Goal: Book appointment/travel/reservation

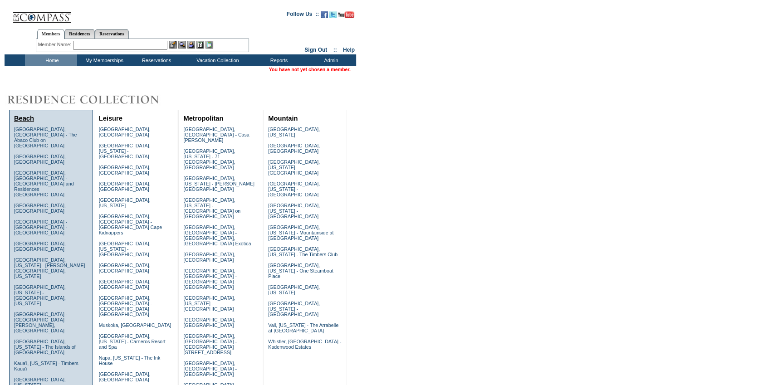
click at [27, 121] on link "Beach" at bounding box center [24, 118] width 20 height 7
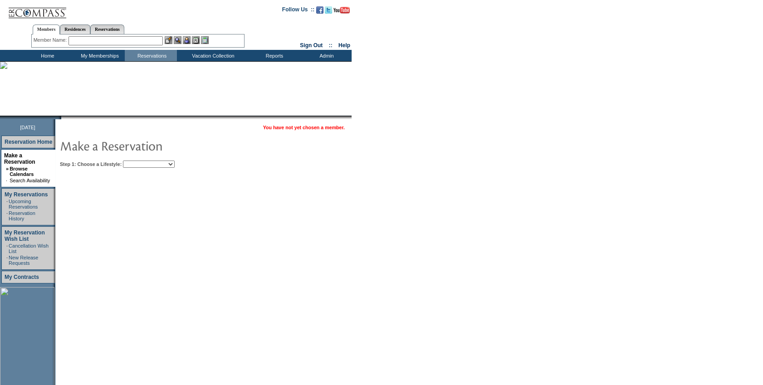
click at [164, 164] on select "Beach Leisure Metropolitan Mountain OIAL for Adventure OIAL for Couples OIAL fo…" at bounding box center [149, 164] width 52 height 7
select select "Beach"
click at [138, 161] on select "Beach Leisure Metropolitan Mountain OIAL for Adventure OIAL for Couples OIAL fo…" at bounding box center [149, 164] width 52 height 7
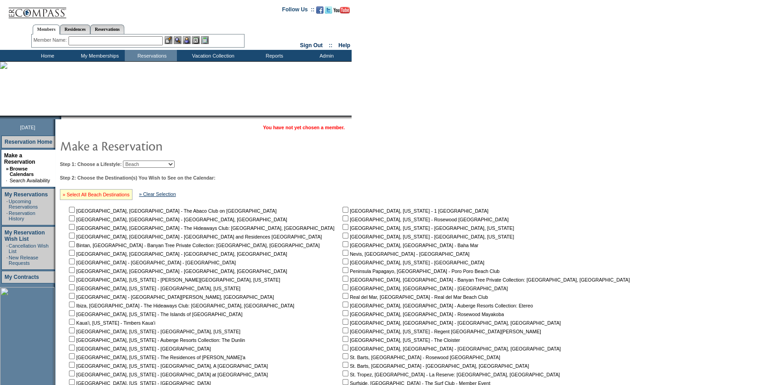
click at [120, 194] on link "» Select All Beach Destinations" at bounding box center [96, 194] width 67 height 5
checkbox input "true"
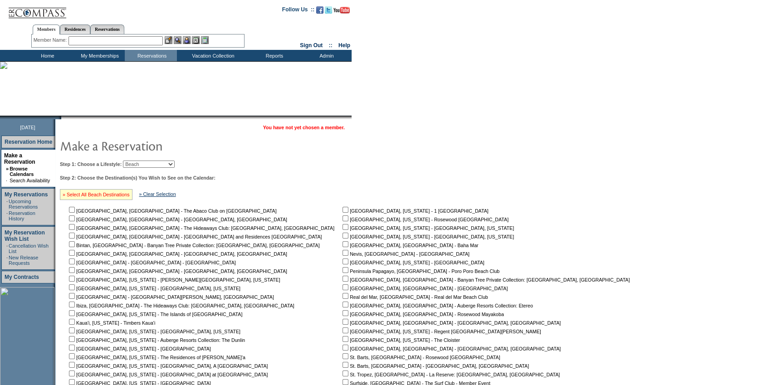
checkbox input "true"
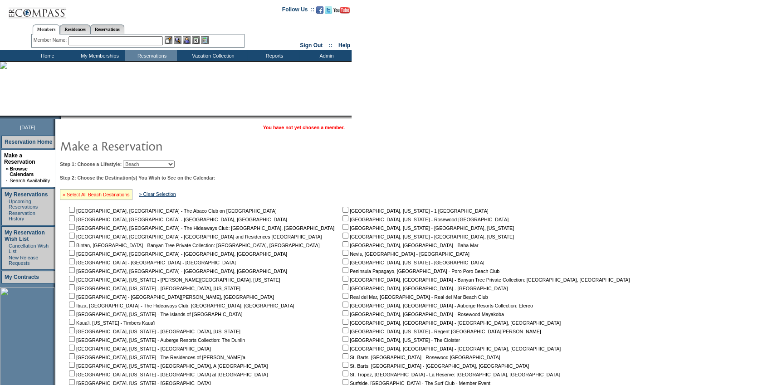
checkbox input "true"
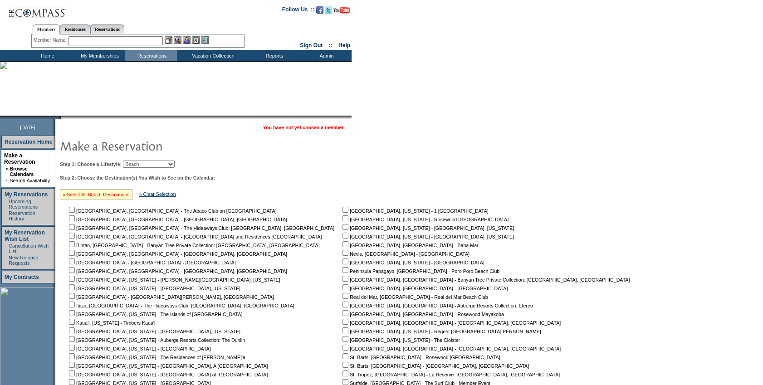
checkbox input "true"
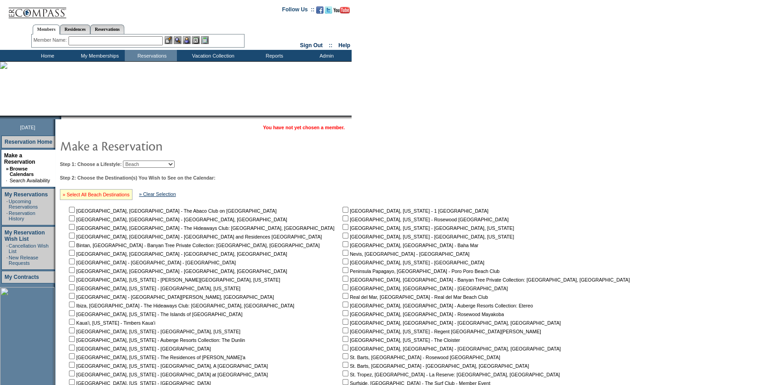
checkbox input "true"
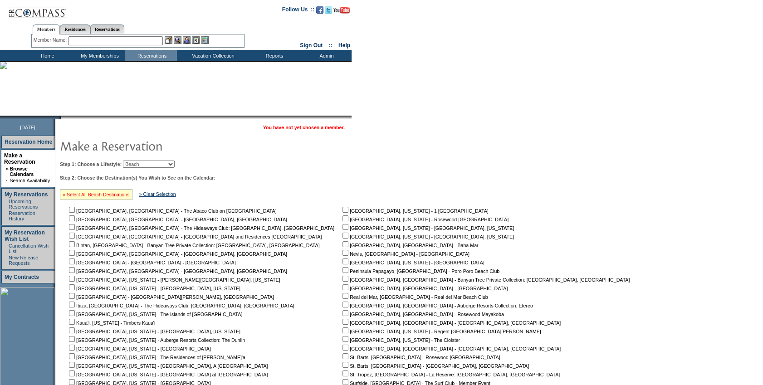
checkbox input "true"
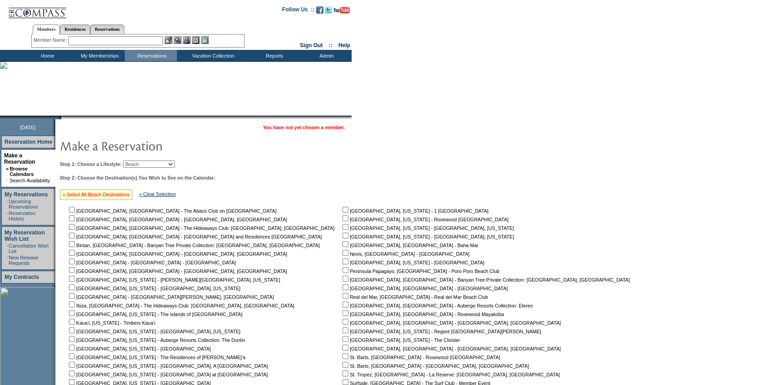
checkbox input "true"
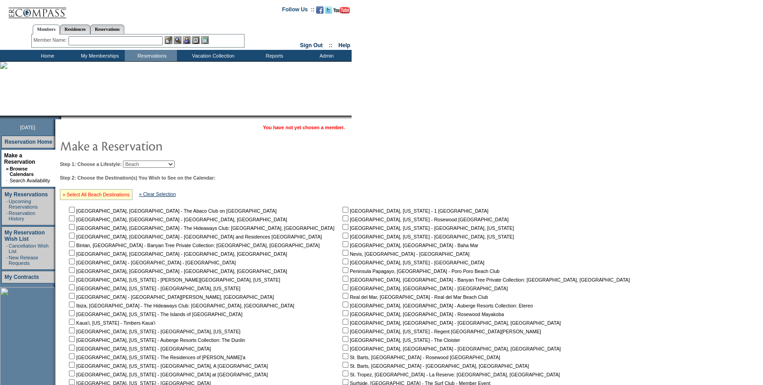
checkbox input "true"
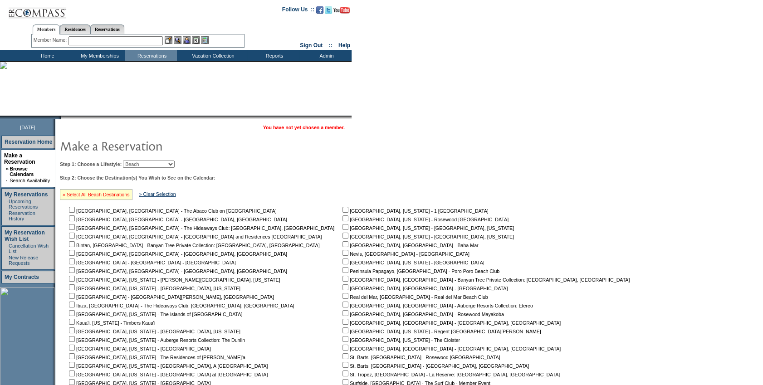
checkbox input "true"
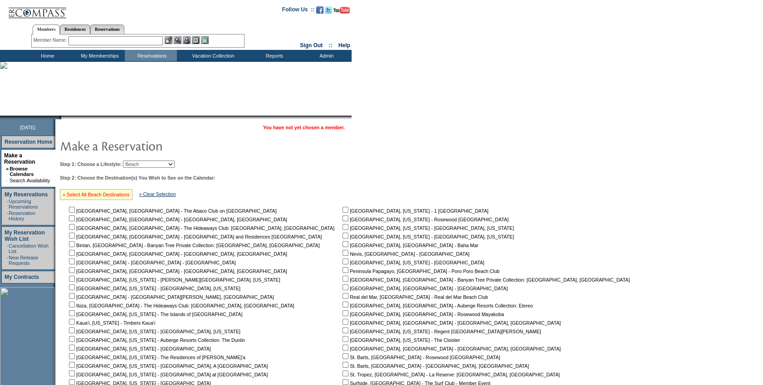
checkbox input "true"
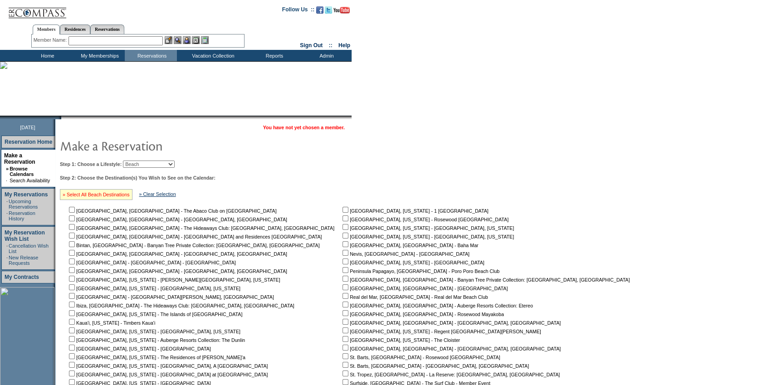
checkbox input "true"
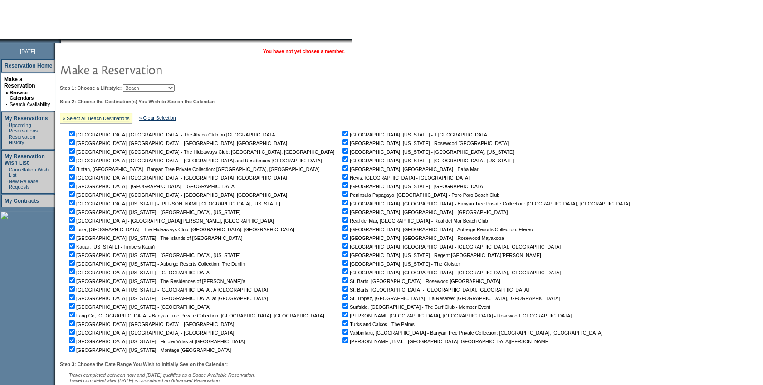
scroll to position [155, 0]
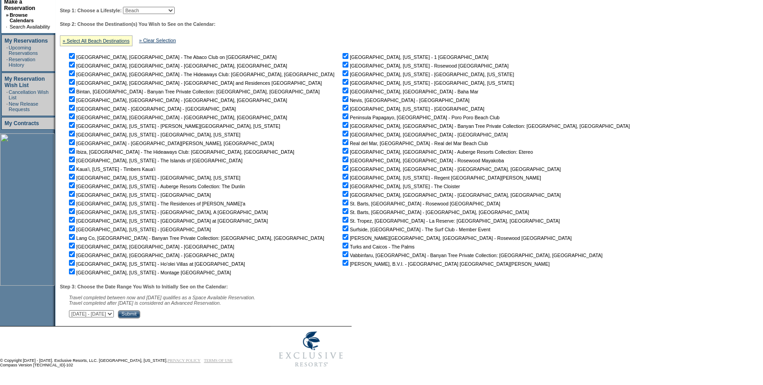
click at [127, 319] on table "You have not yet chosen a member. Step 1: Choose a Lifestyle: Beach Leisure Met…" at bounding box center [346, 143] width 583 height 355
click at [128, 318] on table "You have not yet chosen a member. Step 1: Choose a Lifestyle: Beach Leisure Met…" at bounding box center [346, 143] width 583 height 355
click at [114, 316] on select "[DATE] - [DATE] [DATE] - [DATE] [DATE] - [DATE] [DATE] - [DATE] [DATE] - [DATE]…" at bounding box center [91, 313] width 45 height 7
select select "[DATE]|[DATE]"
click at [74, 310] on select "[DATE] - [DATE] [DATE] - [DATE] [DATE] - [DATE] [DATE] - [DATE] [DATE] - [DATE]…" at bounding box center [91, 313] width 45 height 7
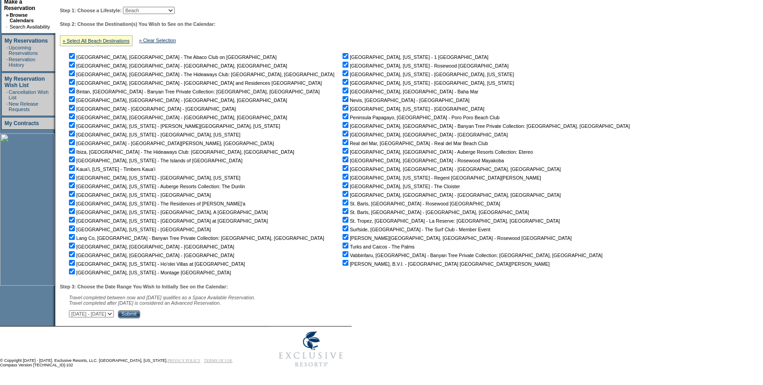
click at [140, 317] on input "Submit" at bounding box center [129, 314] width 22 height 8
